Goal: Information Seeking & Learning: Learn about a topic

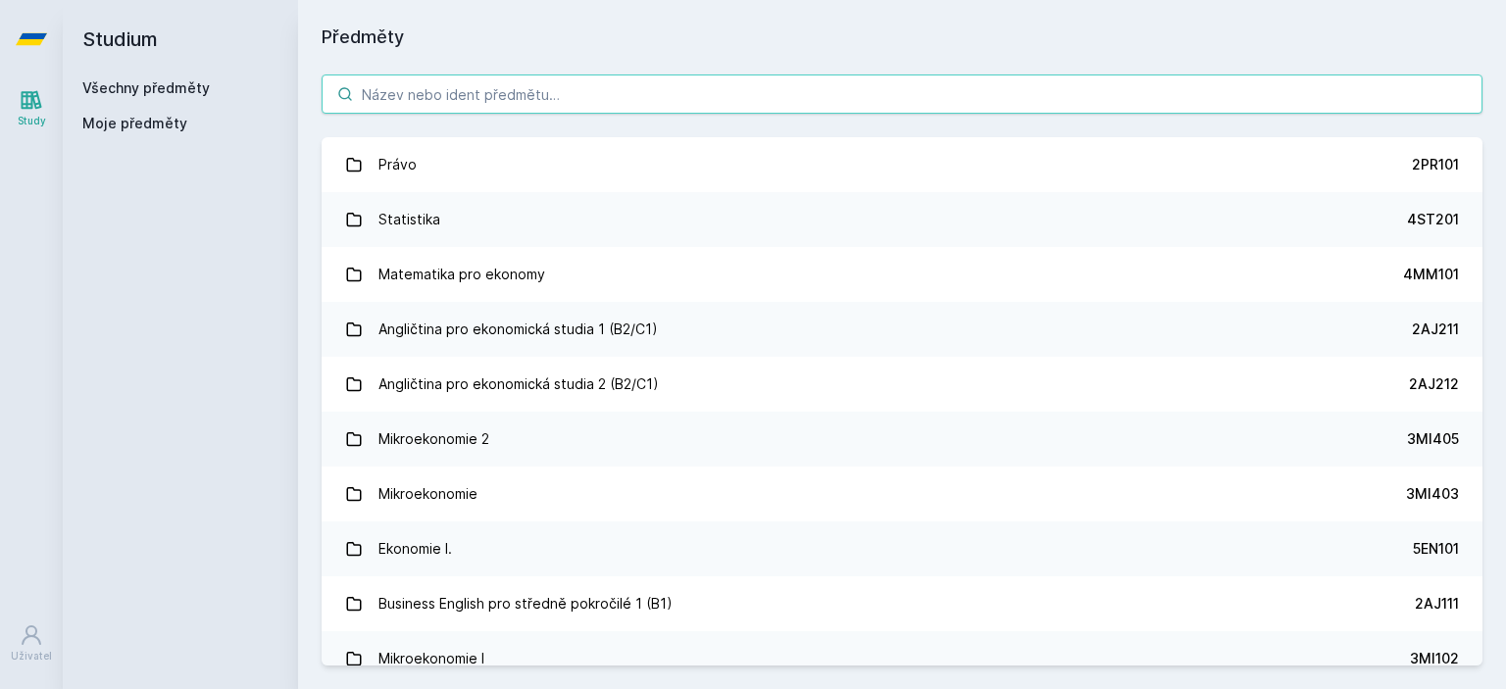
click at [823, 90] on input "search" at bounding box center [902, 94] width 1161 height 39
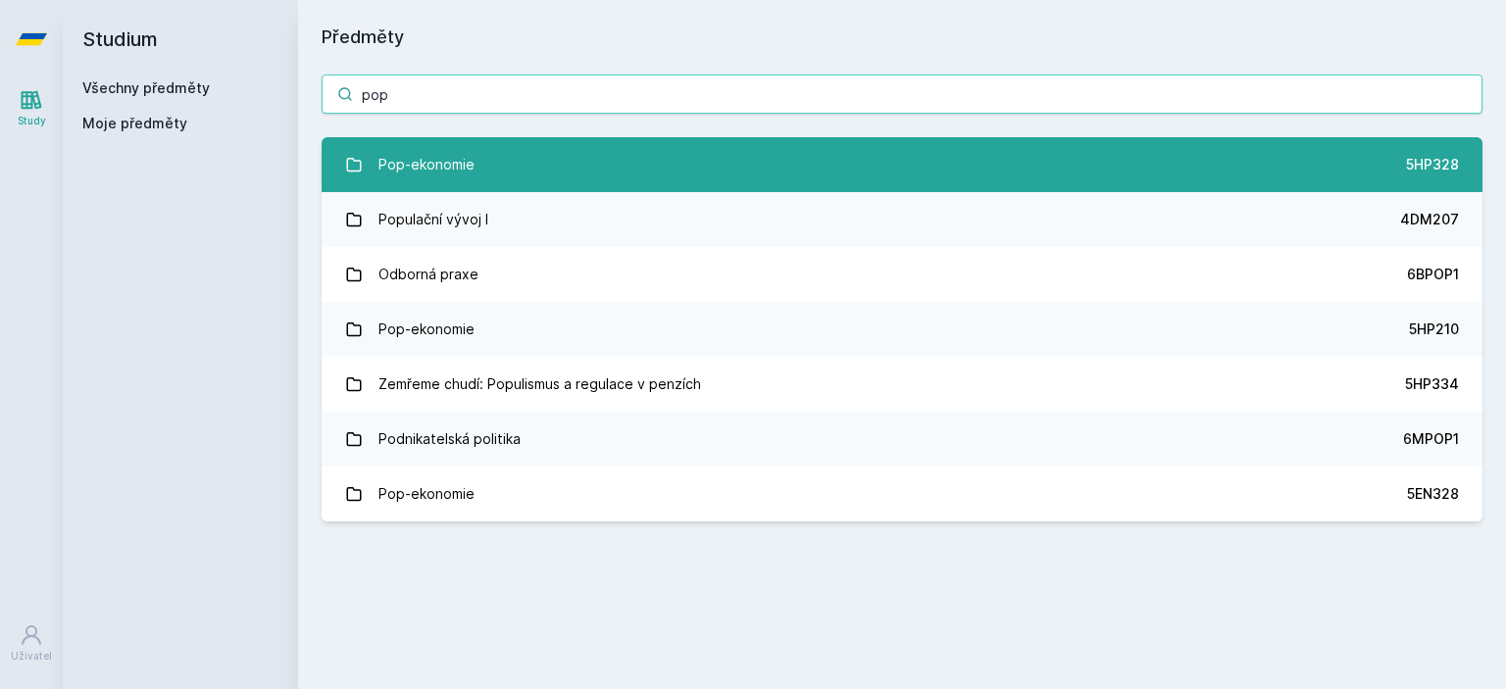
type input "pop"
click at [702, 180] on link "Pop-ekonomie 5HP328" at bounding box center [902, 164] width 1161 height 55
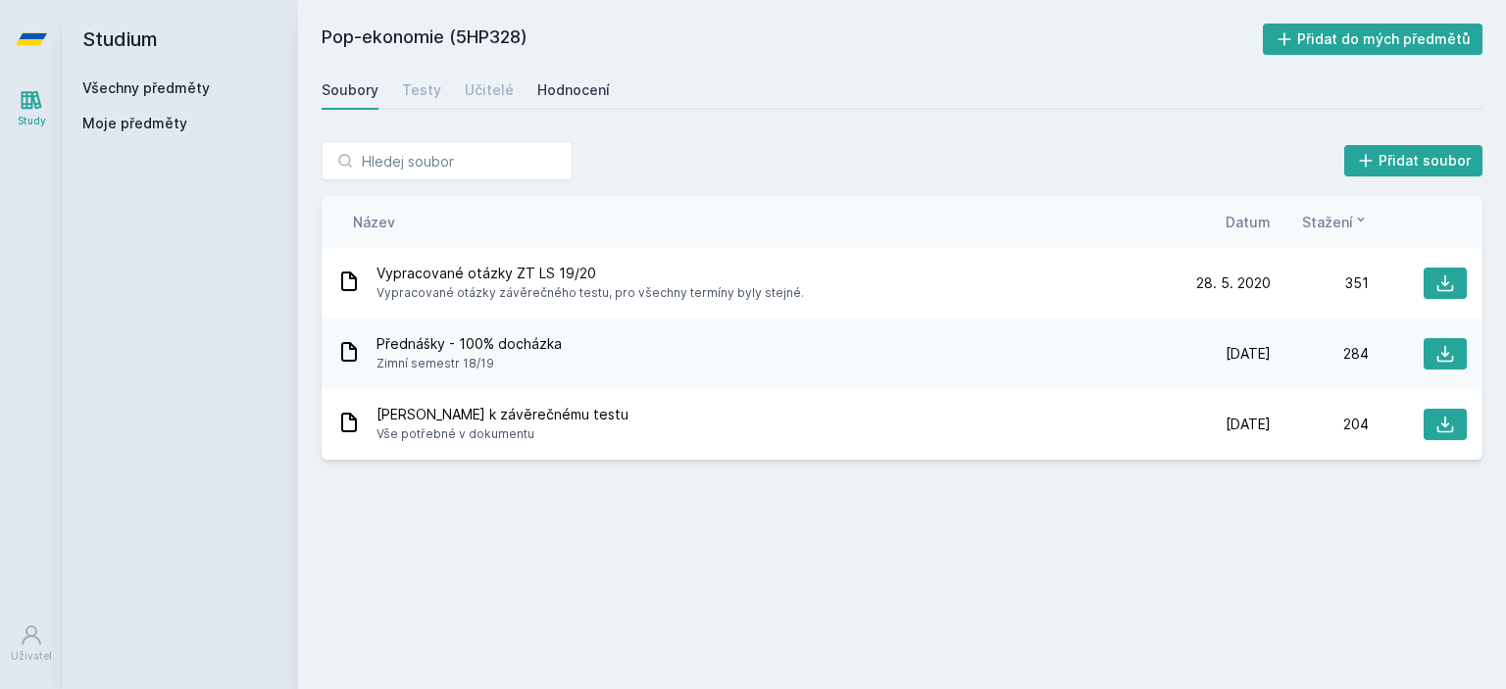
click at [575, 84] on div "Hodnocení" at bounding box center [573, 90] width 73 height 20
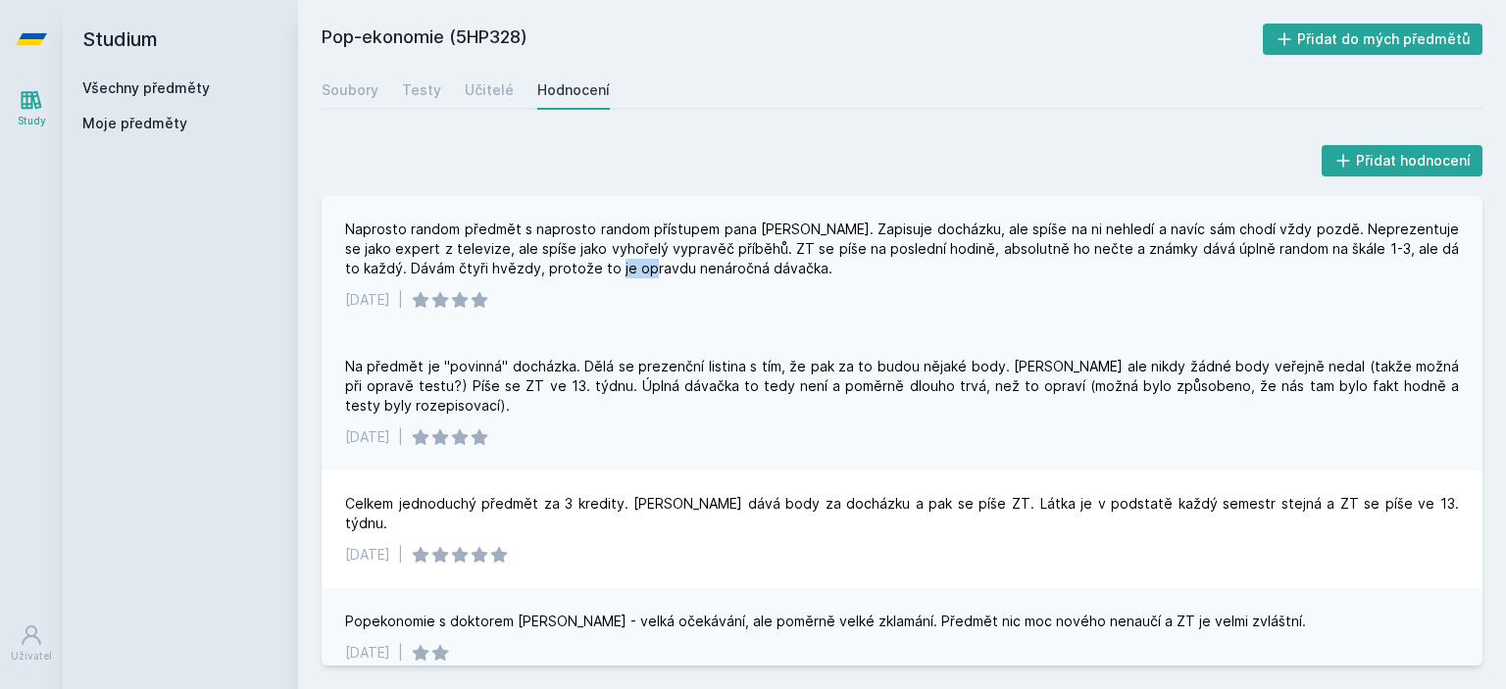
drag, startPoint x: 584, startPoint y: 266, endPoint x: 625, endPoint y: 264, distance: 40.2
click at [625, 264] on div "Naprosto random předmět s naprosto random přístupem pana [PERSON_NAME]. Zapisuj…" at bounding box center [902, 249] width 1114 height 59
click at [580, 364] on div "Na předmět je "povinná" docházka. Dělá se prezenční listina s tím, že pak za to…" at bounding box center [902, 386] width 1114 height 59
